Goal: Task Accomplishment & Management: Use online tool/utility

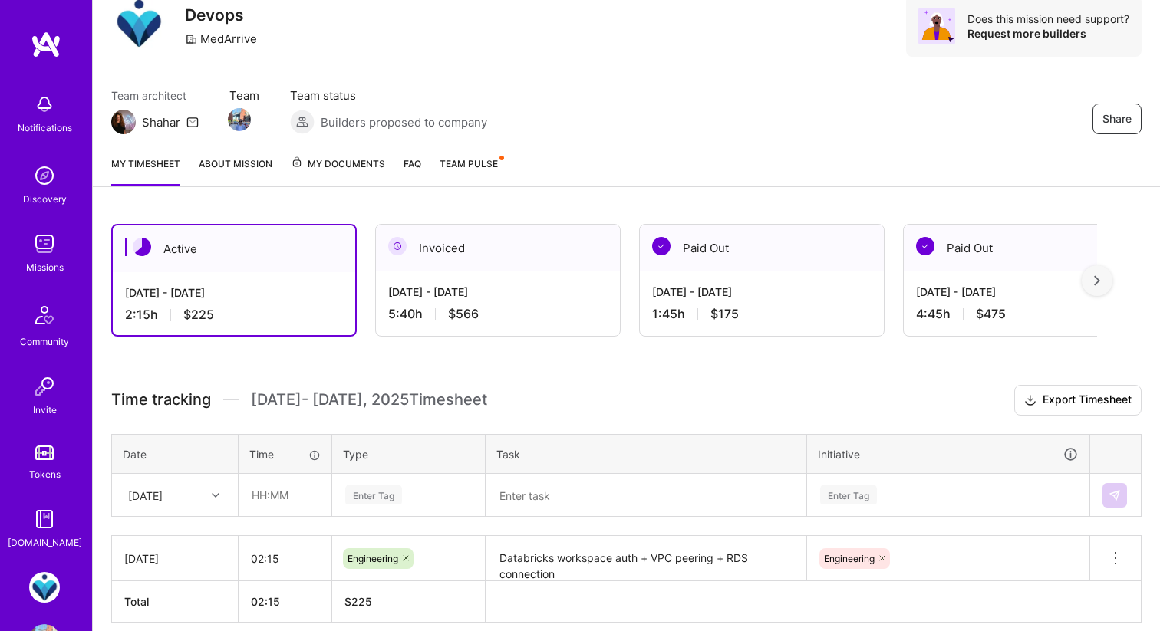
scroll to position [124, 0]
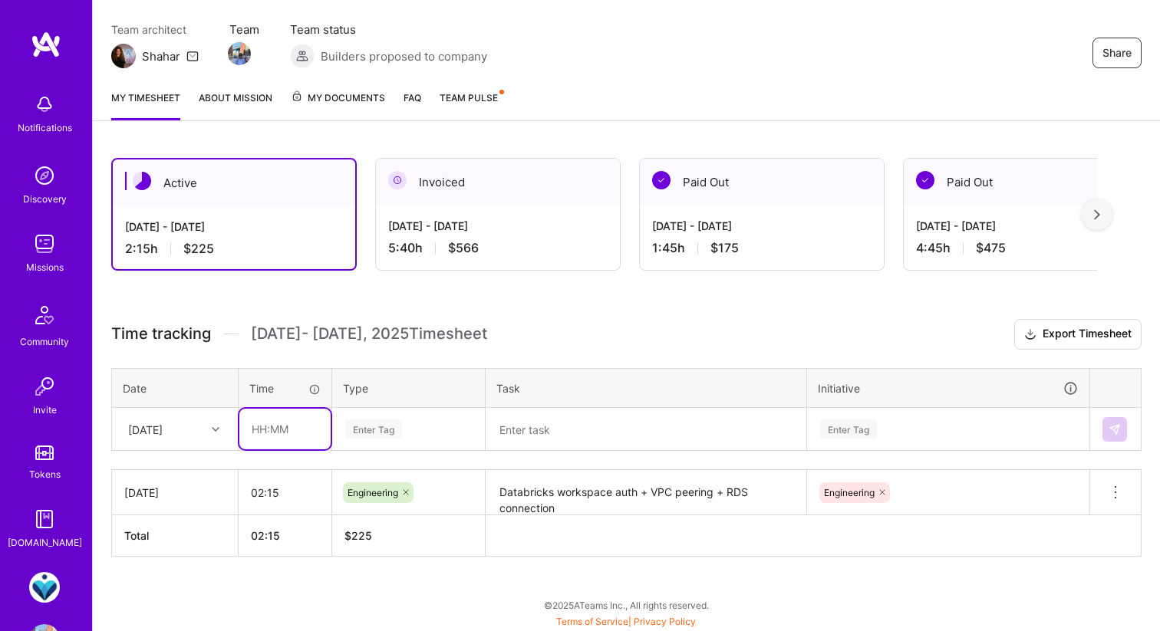
click at [271, 427] on input "text" at bounding box center [284, 429] width 91 height 41
type input "00:45"
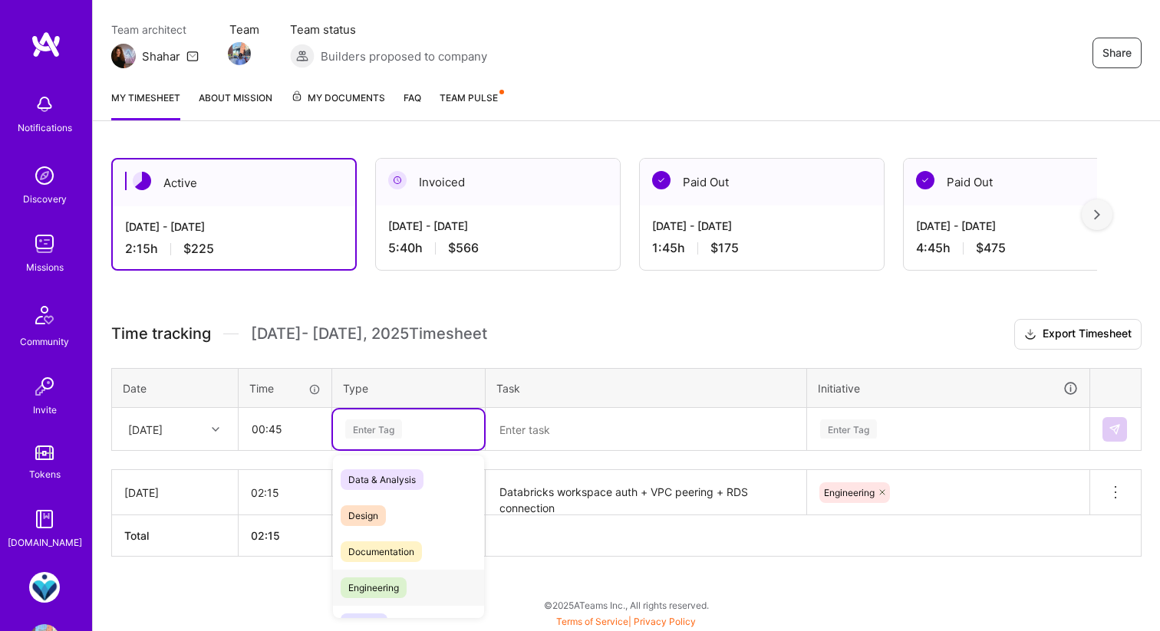
click at [374, 582] on span "Engineering" at bounding box center [374, 588] width 66 height 21
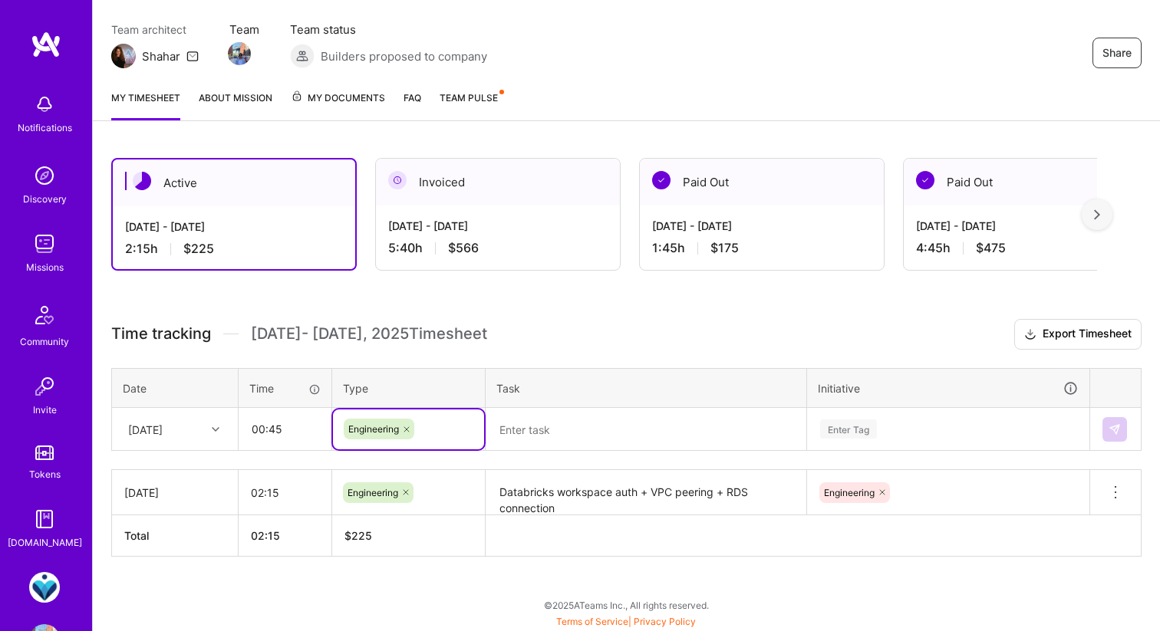
click at [553, 420] on textarea at bounding box center [646, 430] width 318 height 40
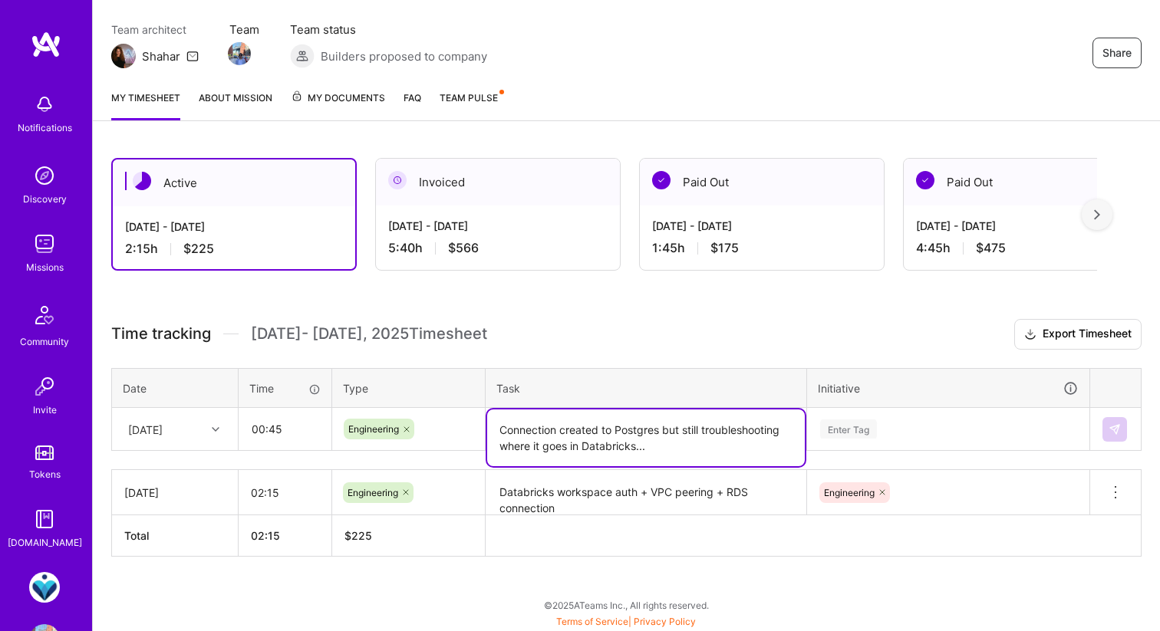
type textarea "Connection created to Postgres but still troubleshooting where it goes in Datab…"
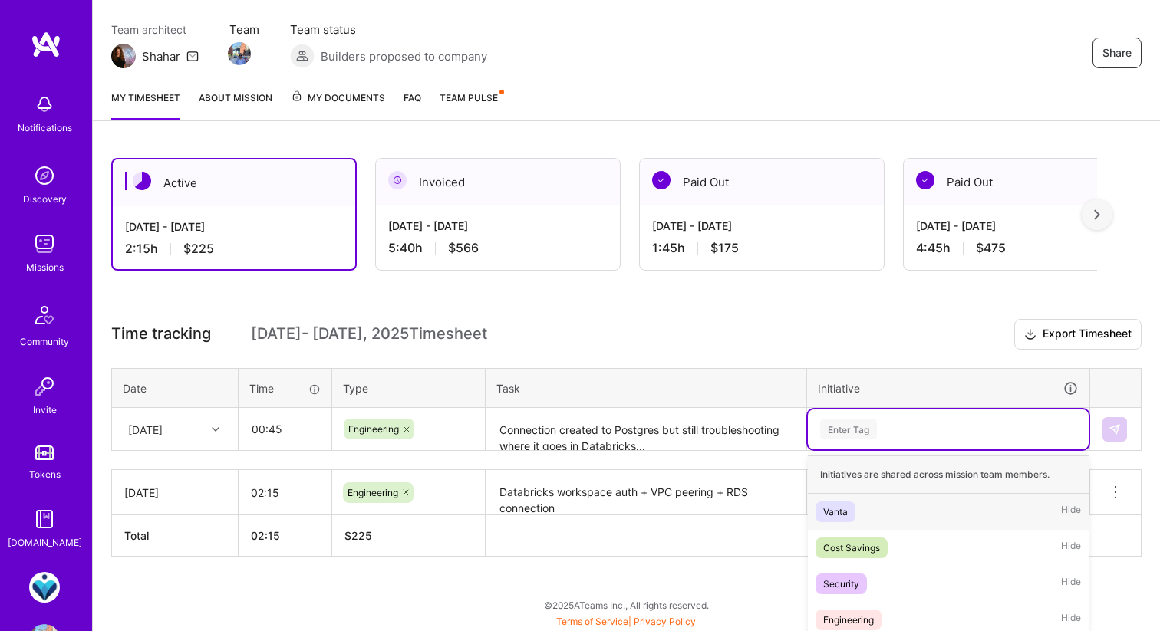
click at [891, 427] on div "Enter Tag" at bounding box center [947, 429] width 259 height 19
type input "Eng"
click at [868, 510] on div "Engineering" at bounding box center [848, 512] width 51 height 16
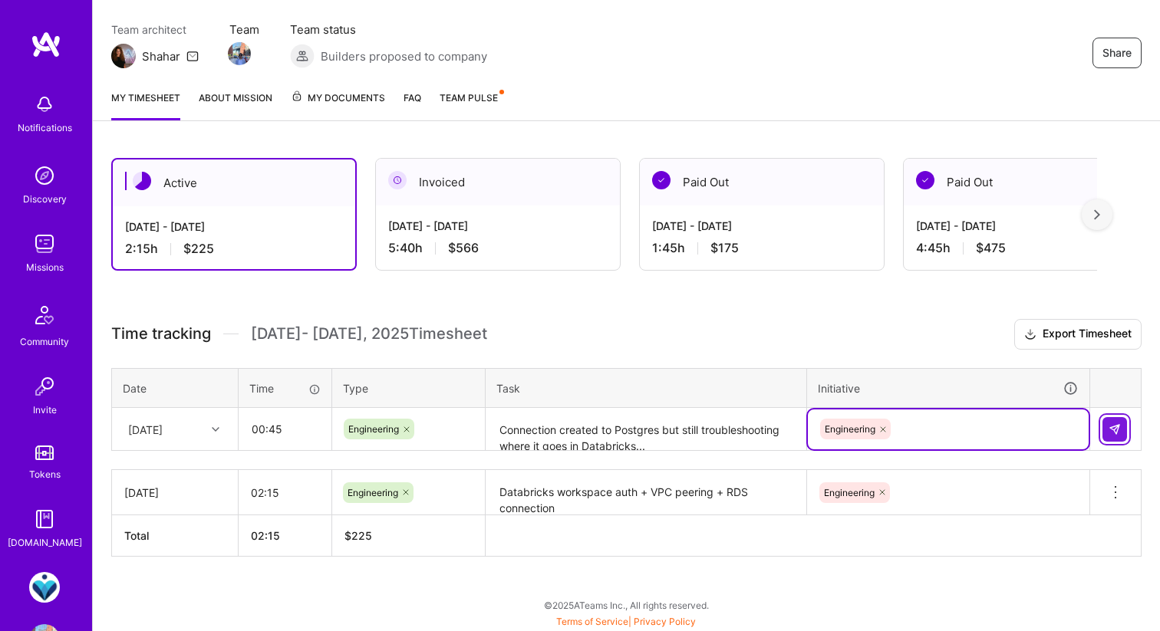
click at [1111, 427] on img at bounding box center [1114, 429] width 12 height 12
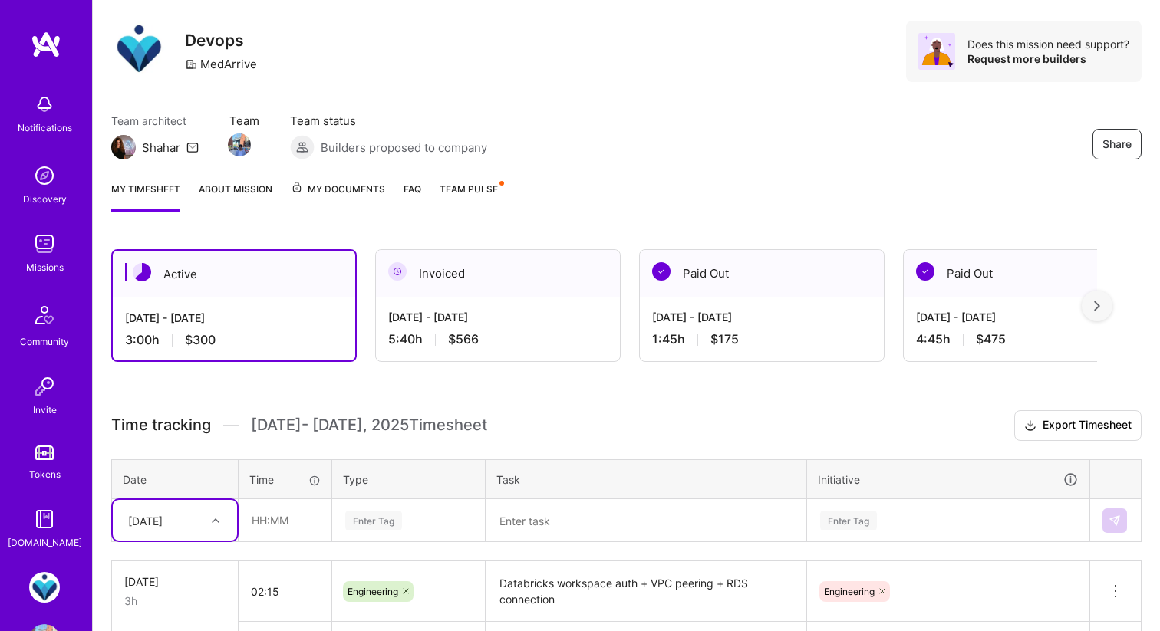
scroll to position [1, 0]
